Goal: Task Accomplishment & Management: Use online tool/utility

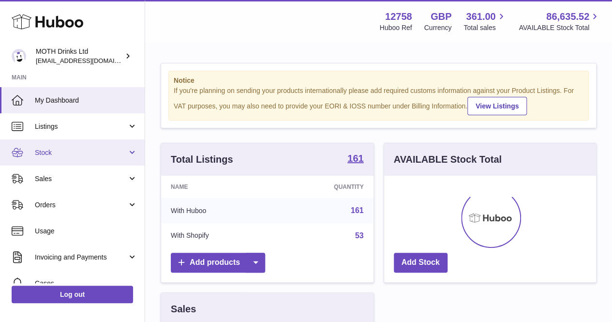
scroll to position [151, 212]
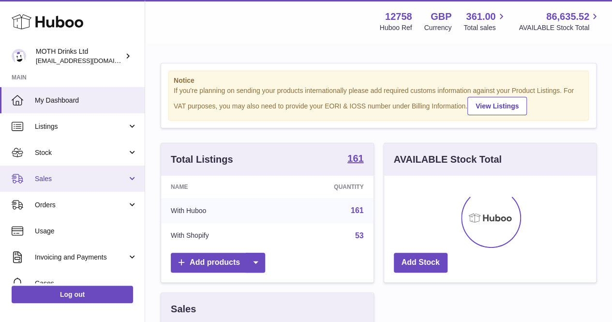
click at [88, 183] on link "Sales" at bounding box center [72, 178] width 145 height 26
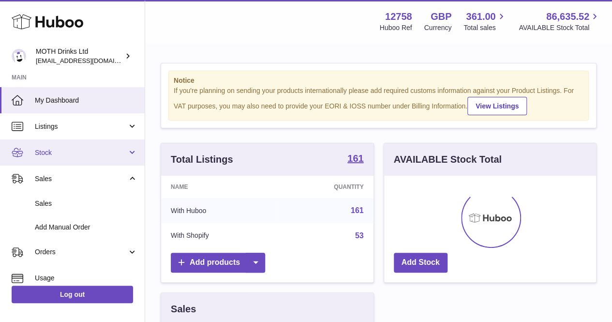
click at [81, 158] on link "Stock" at bounding box center [72, 152] width 145 height 26
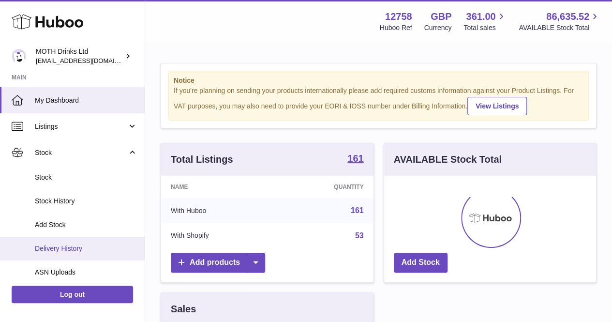
click at [66, 241] on link "Delivery History" at bounding box center [72, 249] width 145 height 24
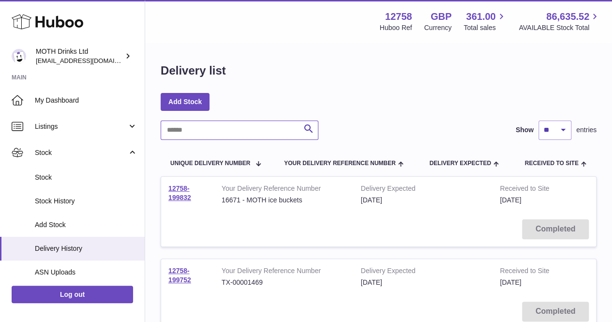
click at [257, 130] on input "text" at bounding box center [240, 129] width 158 height 19
paste input "**********"
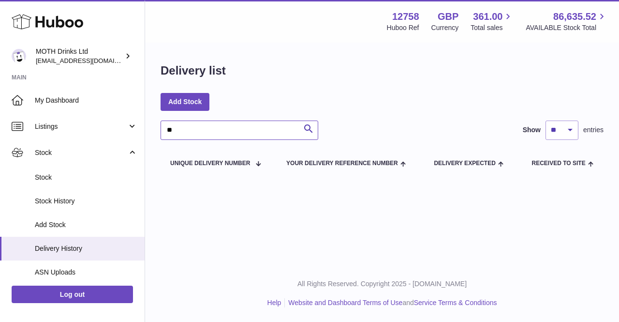
type input "*"
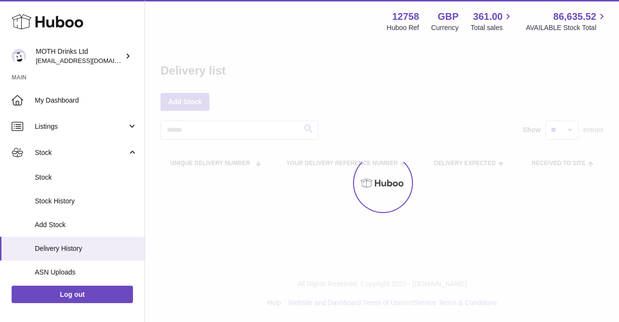
click at [381, 125] on div at bounding box center [382, 183] width 474 height 278
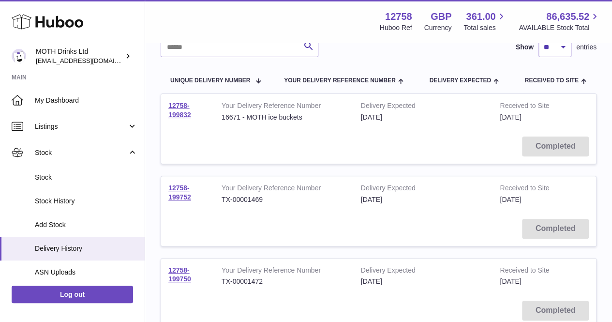
scroll to position [84, 0]
click at [184, 192] on link "12758-199752" at bounding box center [179, 191] width 23 height 17
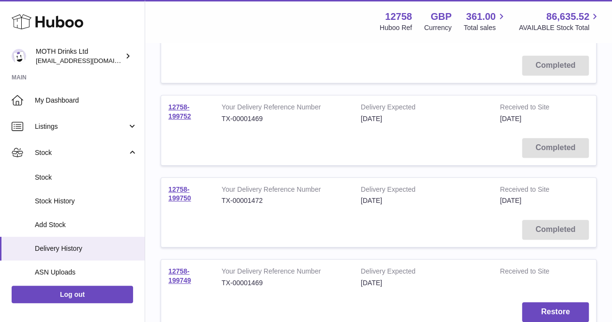
scroll to position [163, 0]
click at [183, 195] on link "12758-199750" at bounding box center [179, 194] width 23 height 17
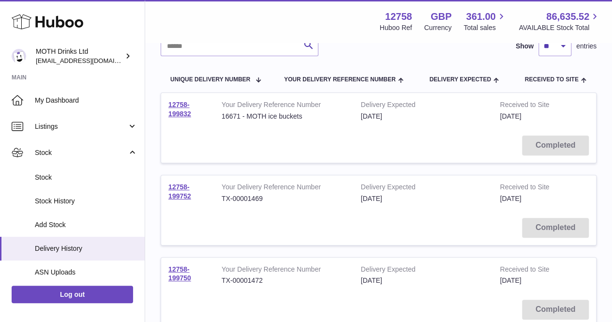
scroll to position [0, 0]
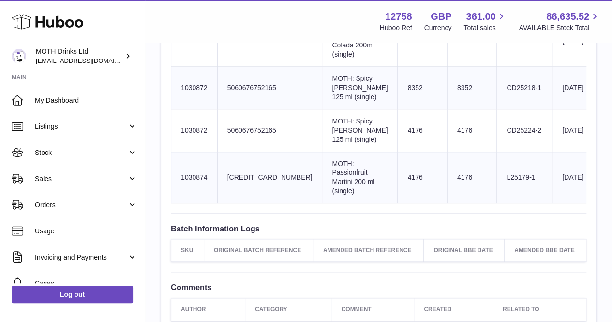
scroll to position [481, 0]
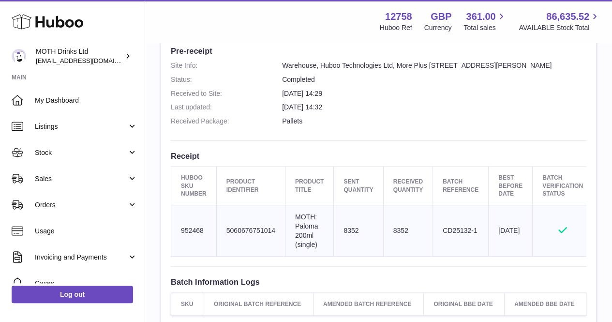
scroll to position [259, 0]
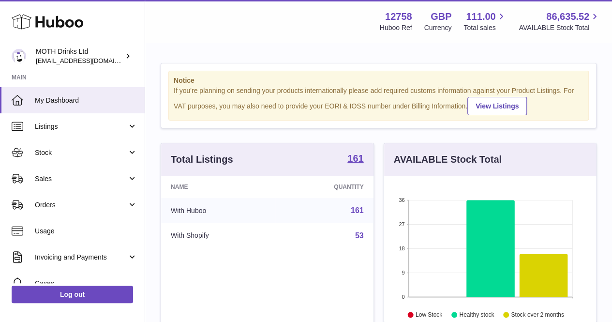
scroll to position [151, 212]
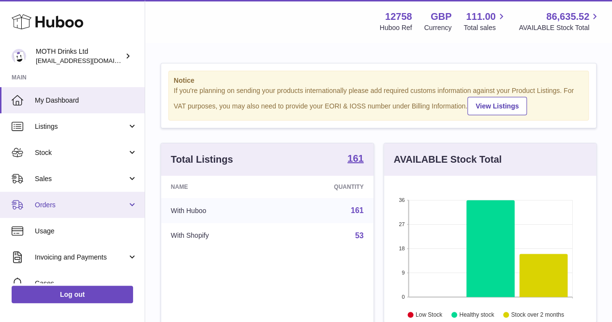
click at [65, 198] on link "Orders" at bounding box center [72, 205] width 145 height 26
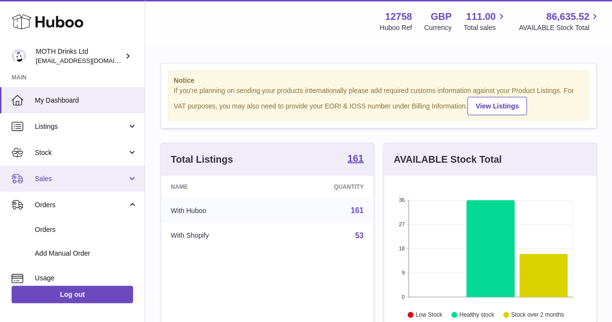
click at [64, 185] on link "Sales" at bounding box center [72, 178] width 145 height 26
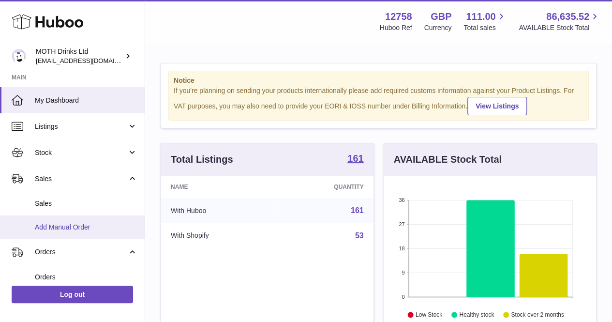
click at [48, 226] on span "Add Manual Order" at bounding box center [86, 227] width 103 height 9
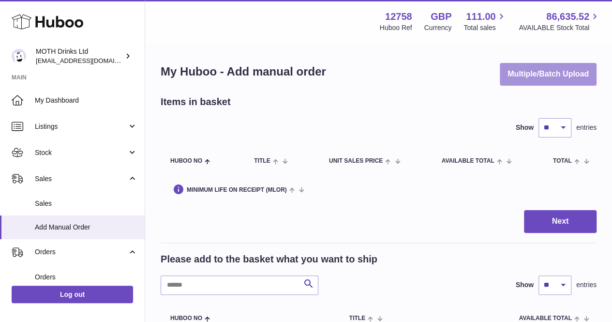
click at [532, 76] on button "Multiple/Batch Upload" at bounding box center [548, 74] width 97 height 23
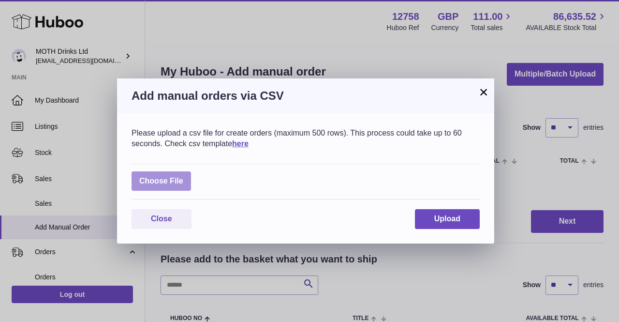
click at [144, 180] on label at bounding box center [162, 181] width 60 height 20
click at [183, 177] on input "file" at bounding box center [183, 176] width 0 height 0
type input "**********"
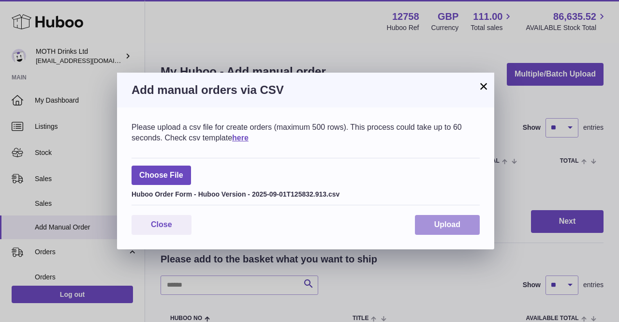
click at [451, 223] on span "Upload" at bounding box center [447, 224] width 26 height 8
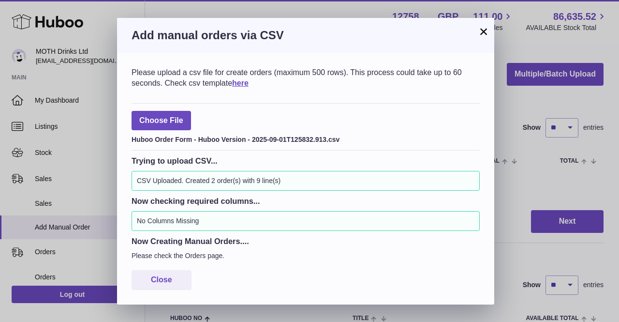
click at [488, 37] on button "×" at bounding box center [484, 32] width 12 height 12
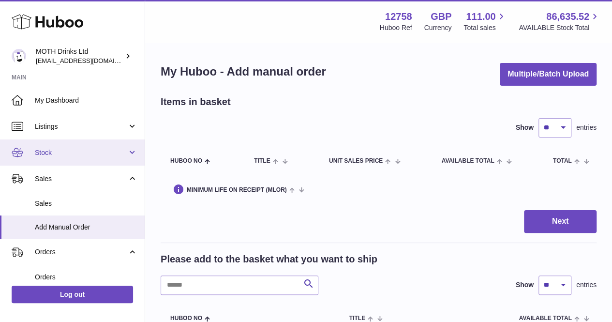
click at [97, 153] on span "Stock" at bounding box center [81, 152] width 92 height 9
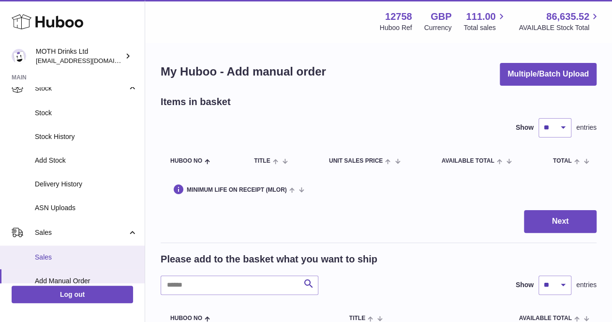
scroll to position [64, 0]
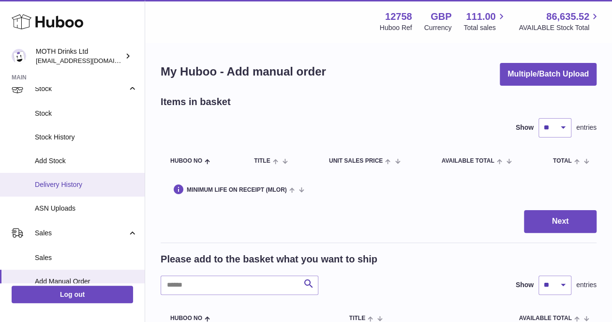
click at [72, 194] on link "Delivery History" at bounding box center [72, 185] width 145 height 24
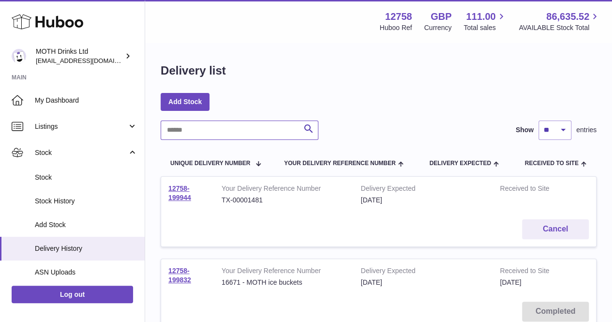
click at [206, 131] on input "text" at bounding box center [240, 129] width 158 height 19
paste input "**********"
type input "**********"
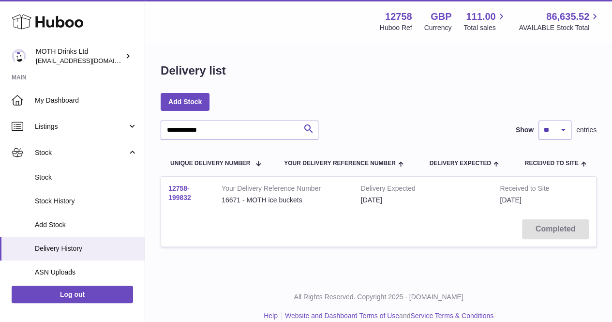
click at [171, 196] on link "12758-199832" at bounding box center [179, 192] width 23 height 17
